Goal: Task Accomplishment & Management: Complete application form

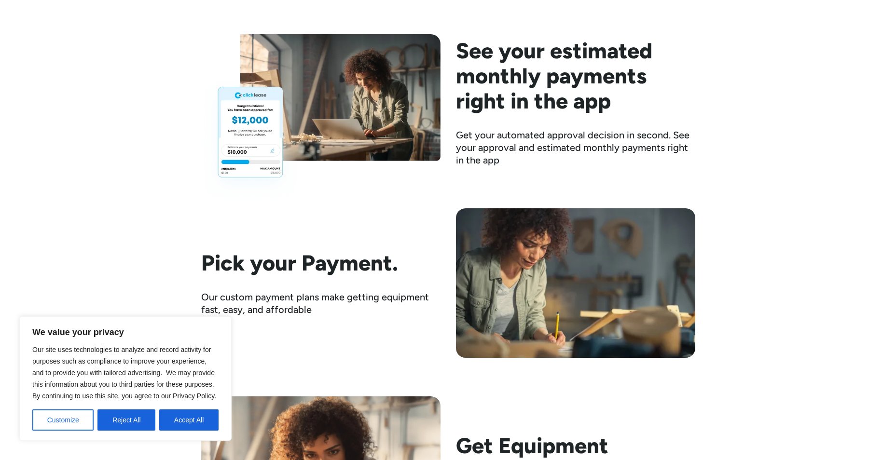
scroll to position [1399, 0]
